Goal: Transaction & Acquisition: Purchase product/service

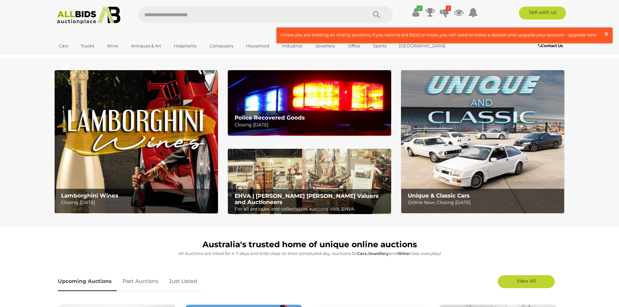
click at [606, 36] on span "×" at bounding box center [606, 34] width 6 height 13
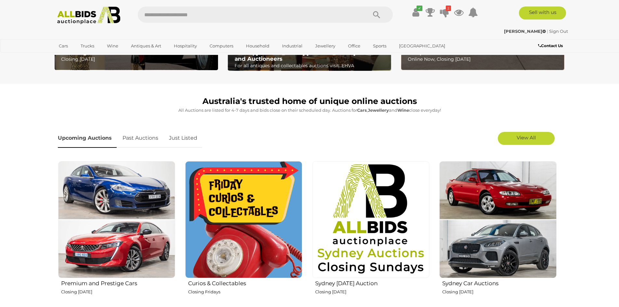
scroll to position [143, 0]
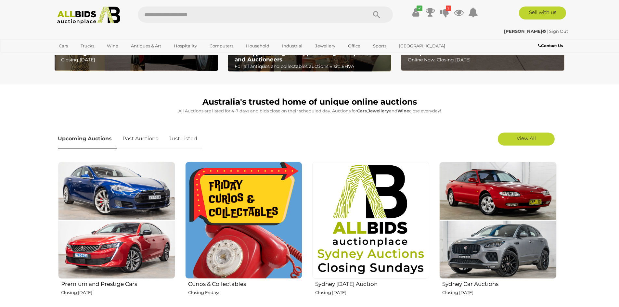
click at [190, 145] on link "Just Listed" at bounding box center [183, 138] width 38 height 19
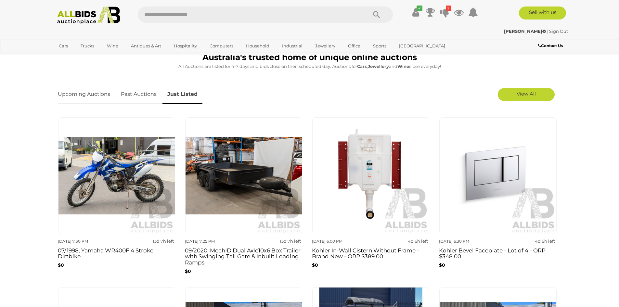
scroll to position [187, 0]
click at [107, 246] on h3 "07/1998, Yamaha WR400F 4 Stroke Dirtbike" at bounding box center [116, 253] width 117 height 14
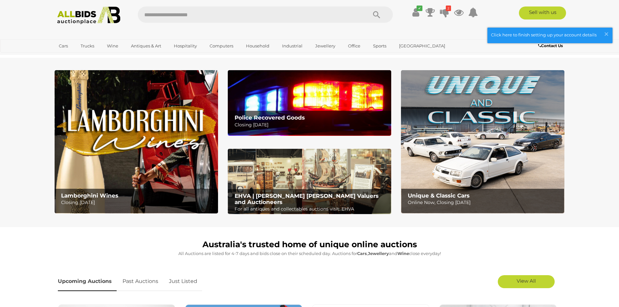
click at [76, 22] on img at bounding box center [89, 15] width 70 height 18
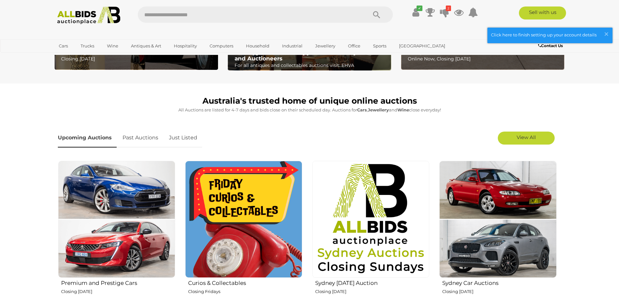
scroll to position [143, 0]
click at [182, 136] on link "Just Listed" at bounding box center [183, 138] width 38 height 19
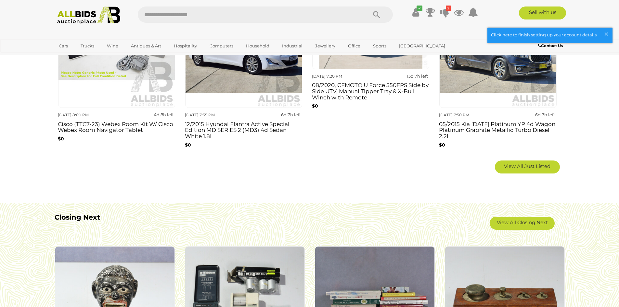
scroll to position [481, 0]
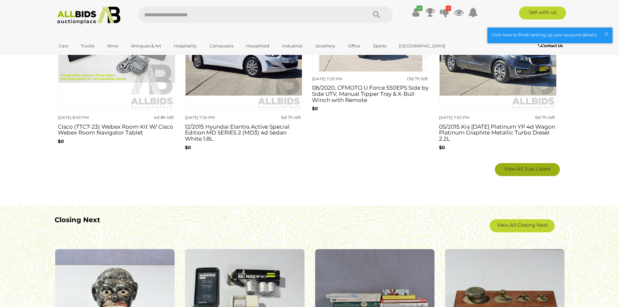
click at [517, 165] on link "View All Just Listed" at bounding box center [527, 169] width 65 height 13
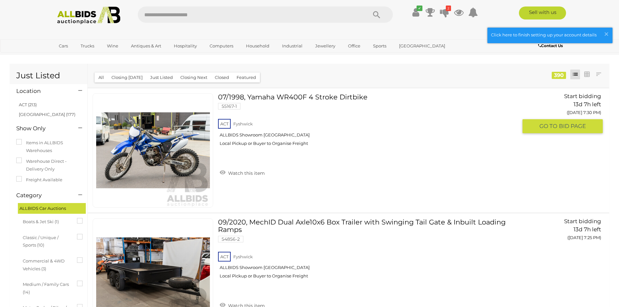
click at [320, 177] on div "Watch this item" at bounding box center [370, 164] width 304 height 26
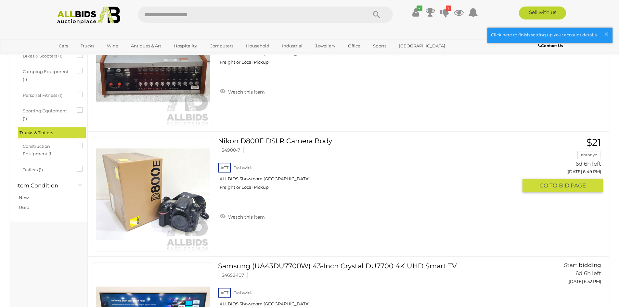
scroll to position [1207, 0]
click at [323, 137] on link "Nikon D800E DSLR Camera Body 54900-7 ACT Fyshwick ALLBIDS Showroom Fyshwick" at bounding box center [370, 166] width 294 height 58
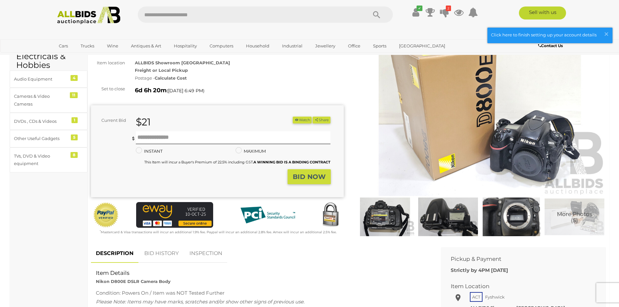
scroll to position [48, 0]
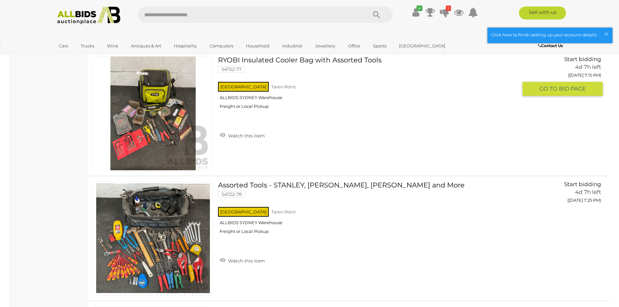
scroll to position [9271, 0]
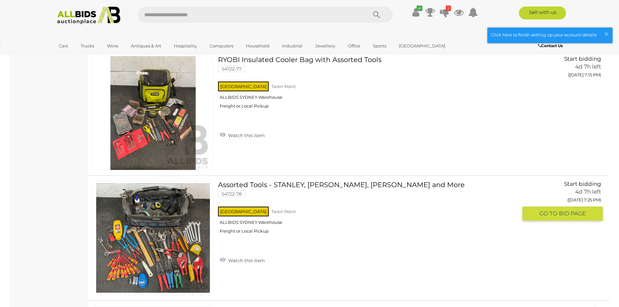
click at [163, 219] on link at bounding box center [153, 238] width 120 height 114
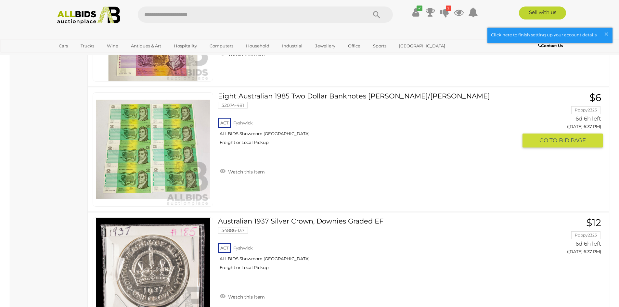
scroll to position [10486, 0]
click at [81, 17] on img at bounding box center [89, 15] width 70 height 18
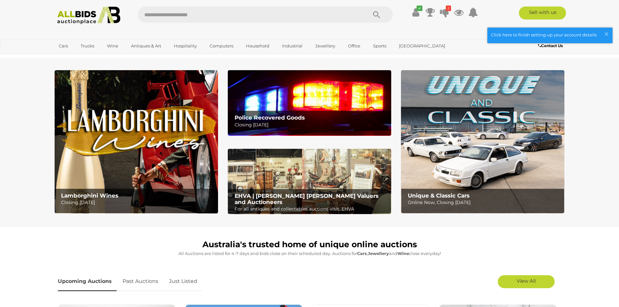
click at [171, 18] on input "text" at bounding box center [249, 14] width 223 height 16
type input "*****"
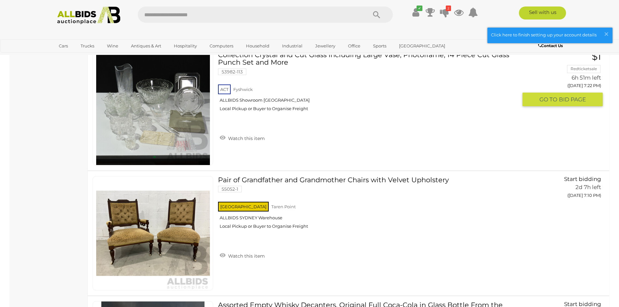
scroll to position [2543, 0]
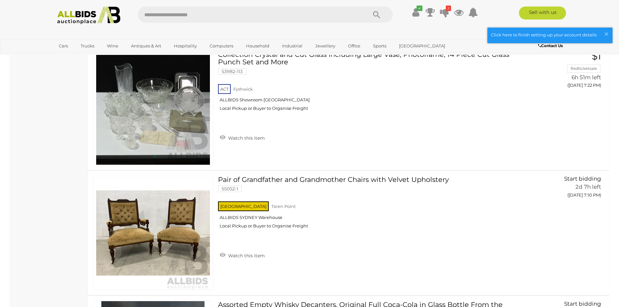
click at [178, 20] on input "text" at bounding box center [249, 14] width 223 height 16
type input "**********"
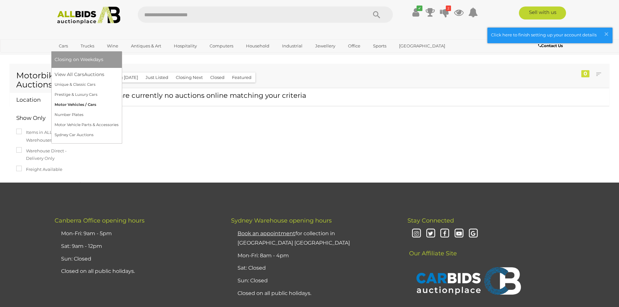
click at [90, 101] on link "Motor Vehicles / Cars" at bounding box center [87, 105] width 64 height 10
